Goal: Task Accomplishment & Management: Manage account settings

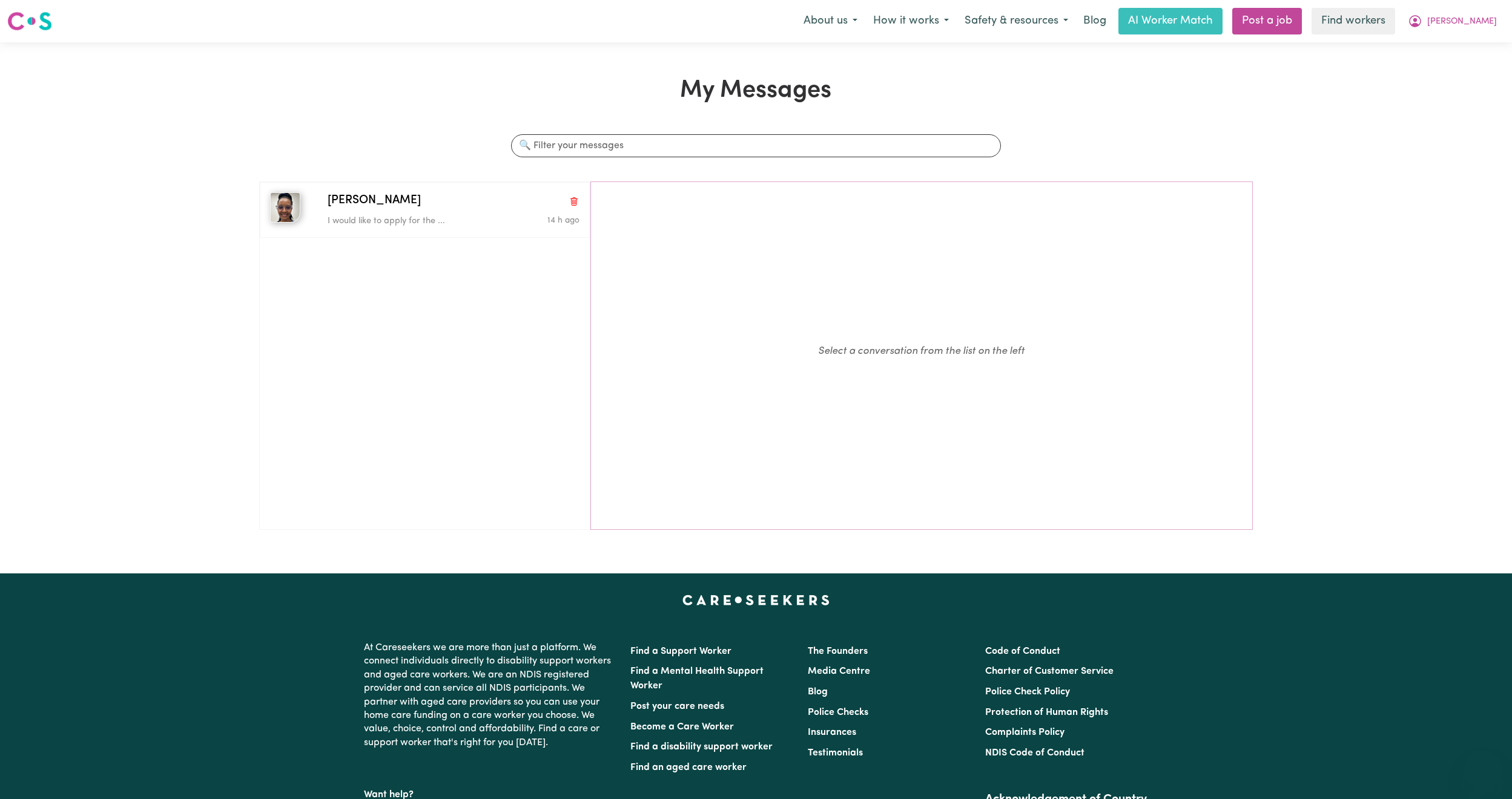
click at [1421, 28] on icon "My Account" at bounding box center [1415, 22] width 12 height 12
click at [1457, 69] on link "Logout" at bounding box center [1455, 70] width 96 height 23
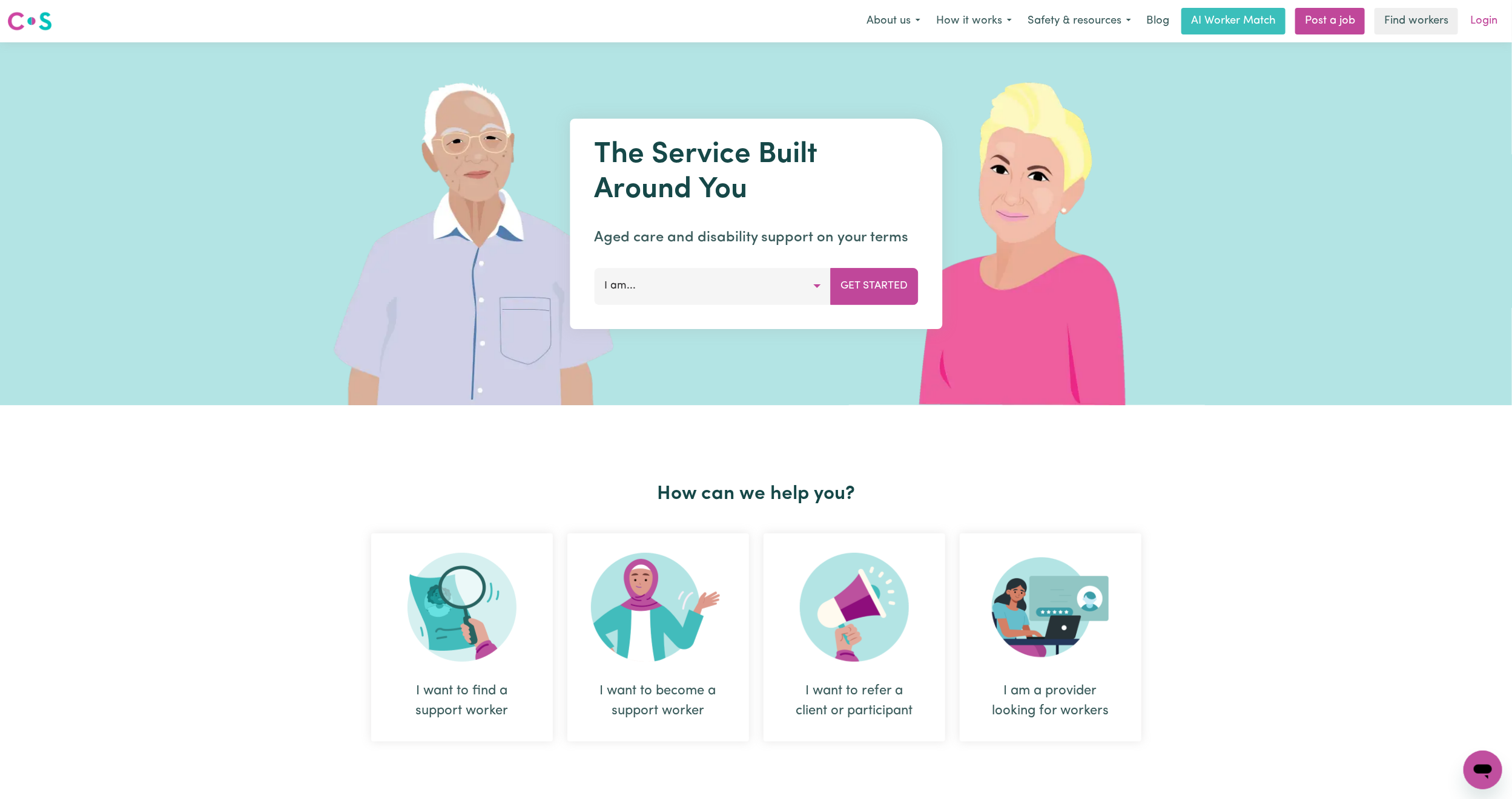
click at [1502, 13] on link "Login" at bounding box center [1484, 21] width 42 height 27
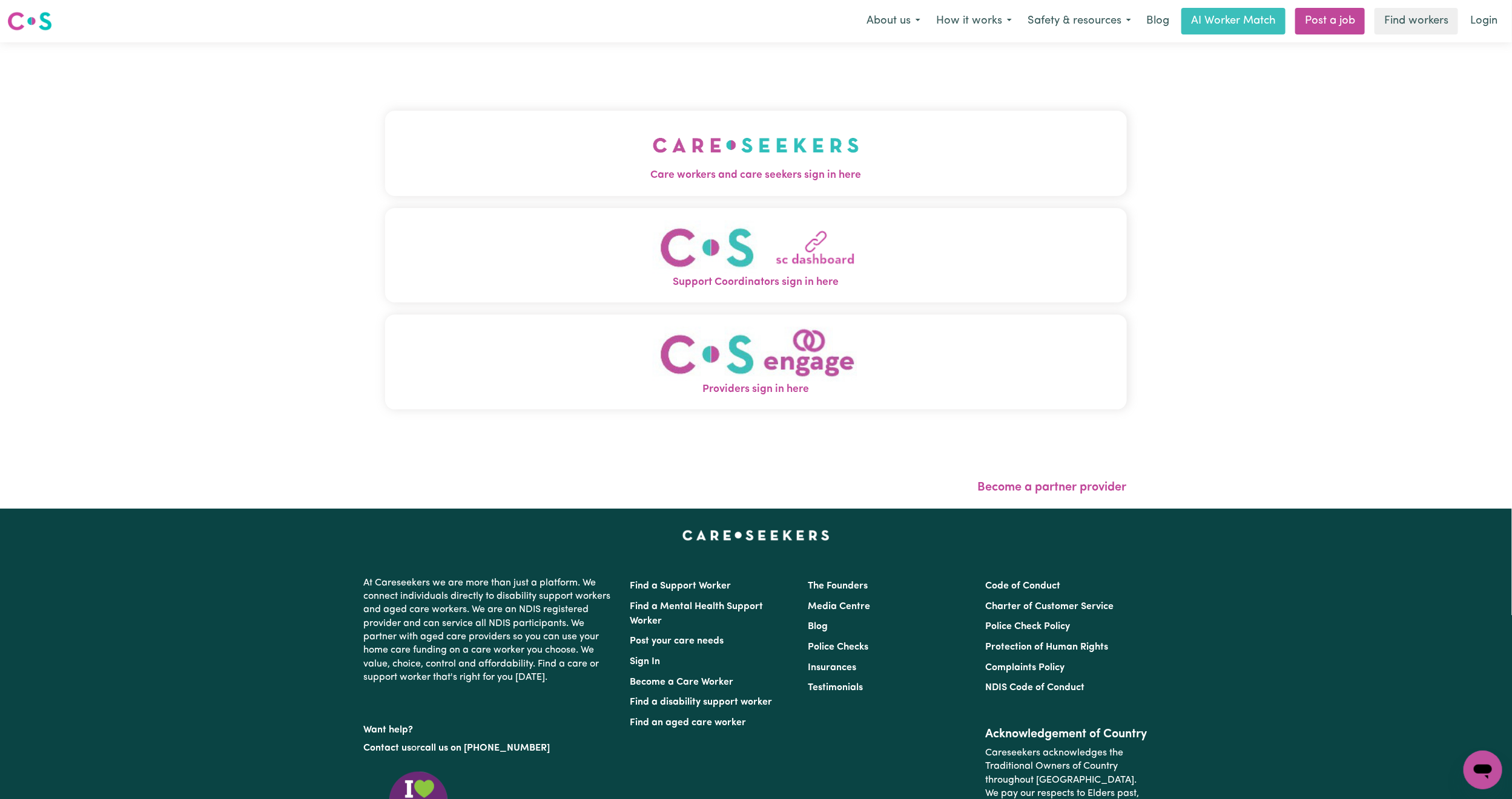
click at [638, 138] on button "Care workers and care seekers sign in here" at bounding box center [756, 153] width 742 height 84
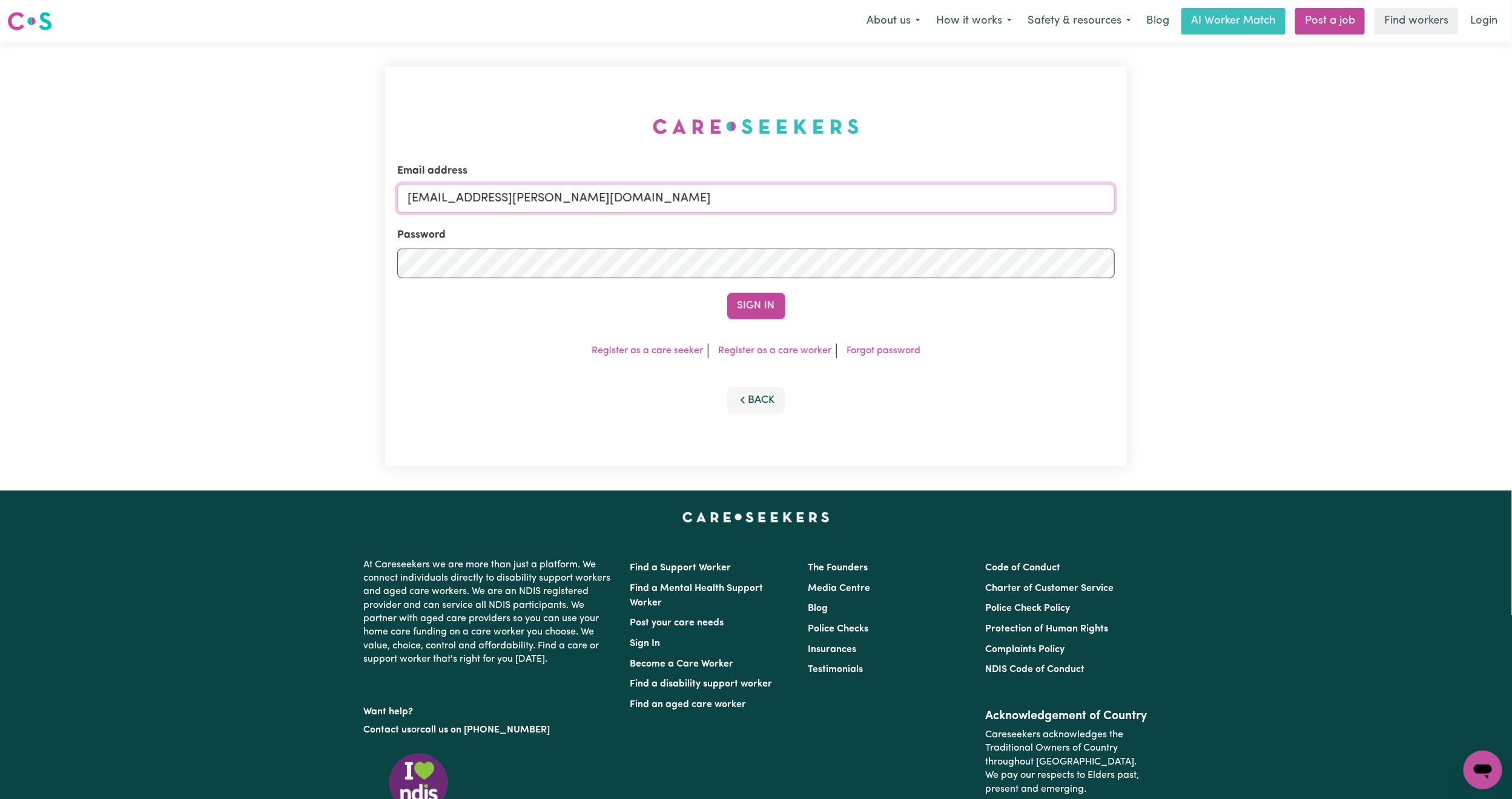
drag, startPoint x: 471, startPoint y: 200, endPoint x: 780, endPoint y: 205, distance: 309.0
click at [780, 205] on input "[EMAIL_ADDRESS][PERSON_NAME][DOMAIN_NAME]" at bounding box center [756, 199] width 718 height 29
paste input "[EMAIL_ADDRESS][DOMAIN_NAME]"
type input "superuser~[EMAIL_ADDRESS][DOMAIN_NAME]"
click at [727, 292] on button "Sign In" at bounding box center [756, 305] width 59 height 27
